Goal: Task Accomplishment & Management: Use online tool/utility

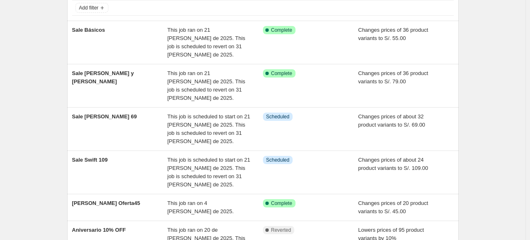
scroll to position [54, 0]
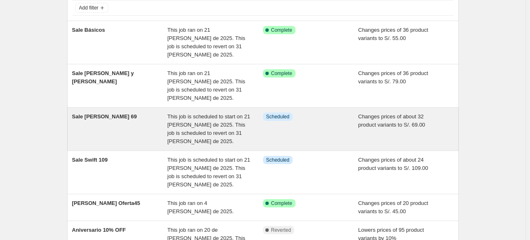
click at [133, 119] on div "Sale Olivia 69" at bounding box center [120, 128] width 96 height 33
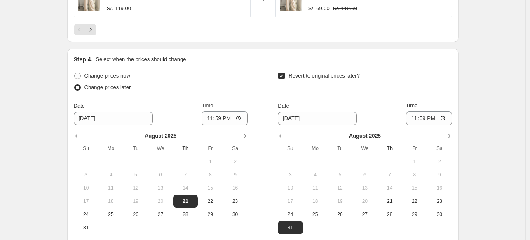
scroll to position [748, 0]
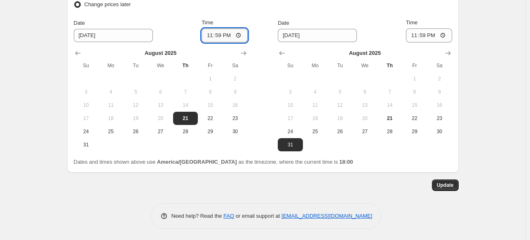
click at [229, 33] on input "23:59" at bounding box center [224, 35] width 46 height 14
click at [222, 34] on input "23:59" at bounding box center [224, 35] width 46 height 14
type input "18:01"
click at [444, 182] on span "Update" at bounding box center [445, 185] width 17 height 7
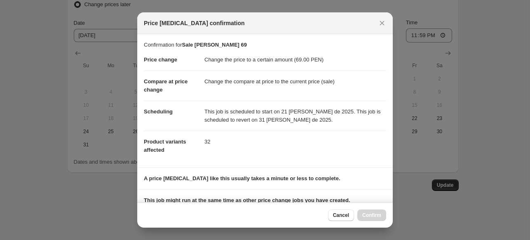
scroll to position [104, 0]
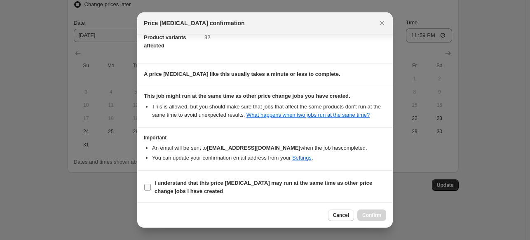
click at [153, 192] on label "I understand that this price change job may run at the same time as other price…" at bounding box center [265, 187] width 242 height 20
click at [151, 190] on input "I understand that this price change job may run at the same time as other price…" at bounding box center [147, 187] width 7 height 7
checkbox input "true"
click at [370, 213] on span "Confirm" at bounding box center [371, 215] width 19 height 7
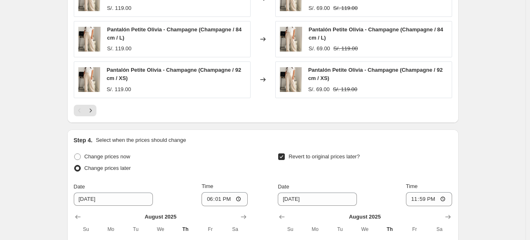
scroll to position [0, 0]
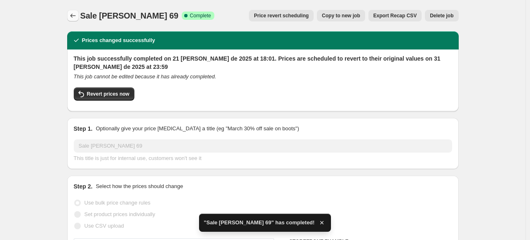
click at [73, 16] on icon "Price change jobs" at bounding box center [73, 16] width 8 height 8
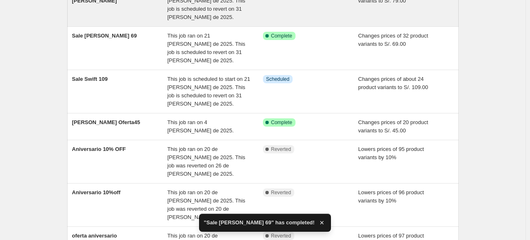
scroll to position [135, 0]
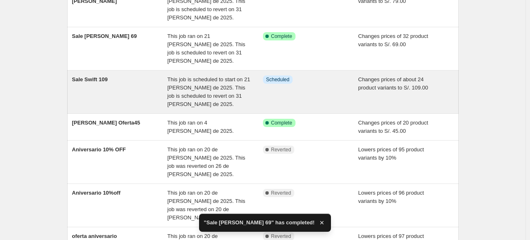
click at [127, 75] on div "Sale Swift 109" at bounding box center [120, 91] width 96 height 33
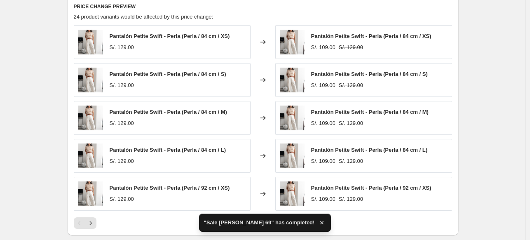
scroll to position [726, 0]
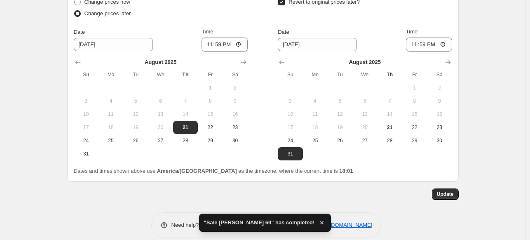
click at [219, 54] on div "August 2025 Su Mo Tu We Th Fr Sa 1 2 3 4 5 6 7 8 9 10 11 12 13 14 15 16 17 18 1…" at bounding box center [157, 105] width 180 height 109
click at [222, 42] on input "23:59" at bounding box center [224, 44] width 46 height 14
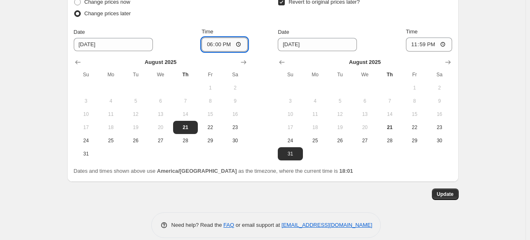
type input "18:02"
click at [437, 190] on button "Update" at bounding box center [445, 194] width 27 height 12
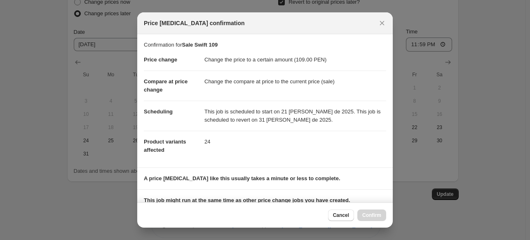
scroll to position [104, 0]
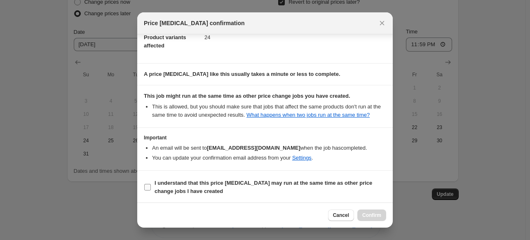
click at [148, 187] on input "I understand that this price change job may run at the same time as other price…" at bounding box center [147, 187] width 7 height 7
checkbox input "true"
click at [366, 214] on span "Confirm" at bounding box center [371, 215] width 19 height 7
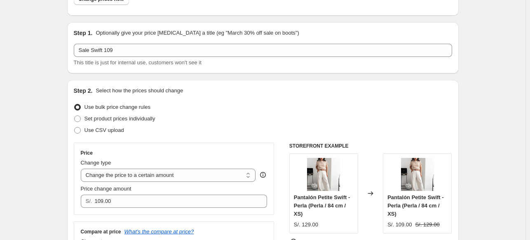
scroll to position [0, 0]
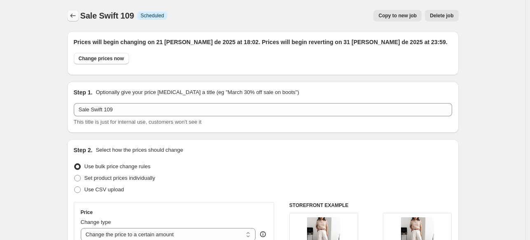
click at [74, 14] on icon "Price change jobs" at bounding box center [73, 16] width 8 height 8
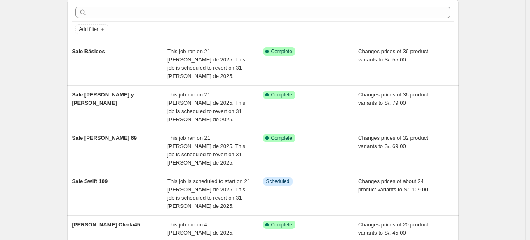
scroll to position [33, 0]
